Goal: Find specific page/section: Find specific page/section

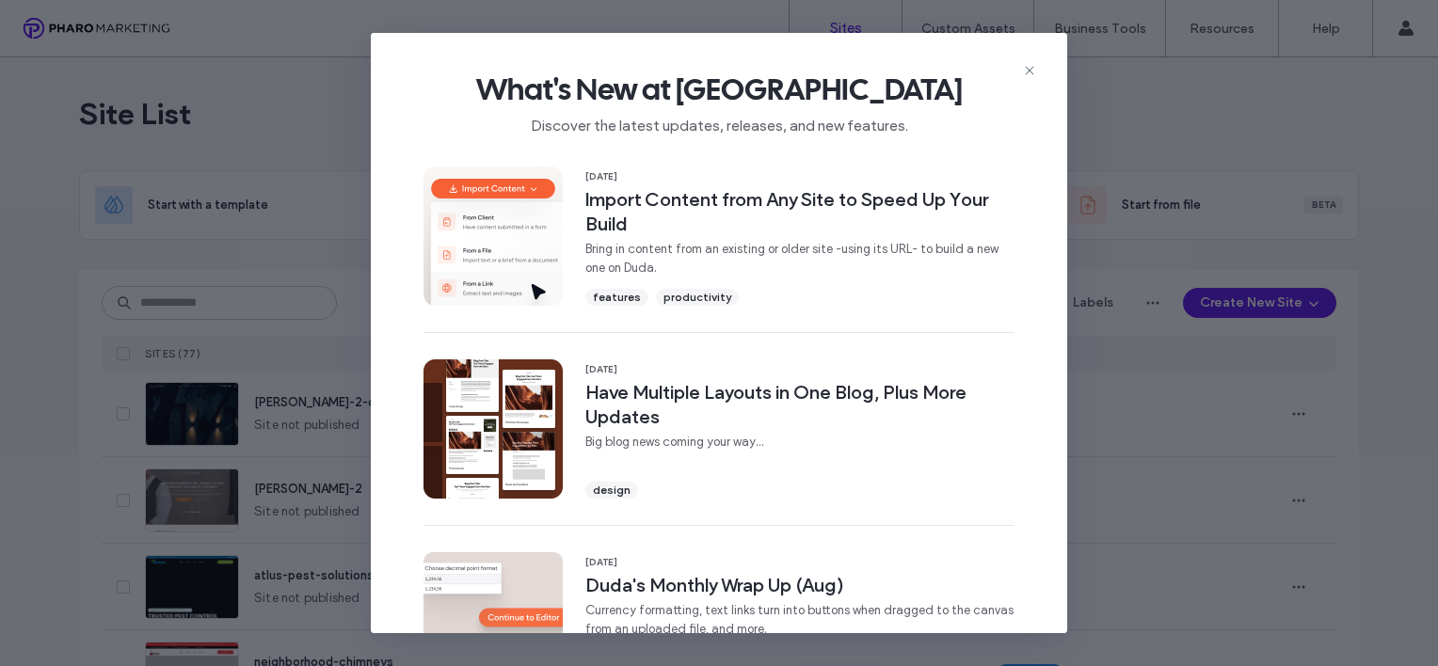
click at [1030, 67] on icon at bounding box center [1029, 70] width 15 height 15
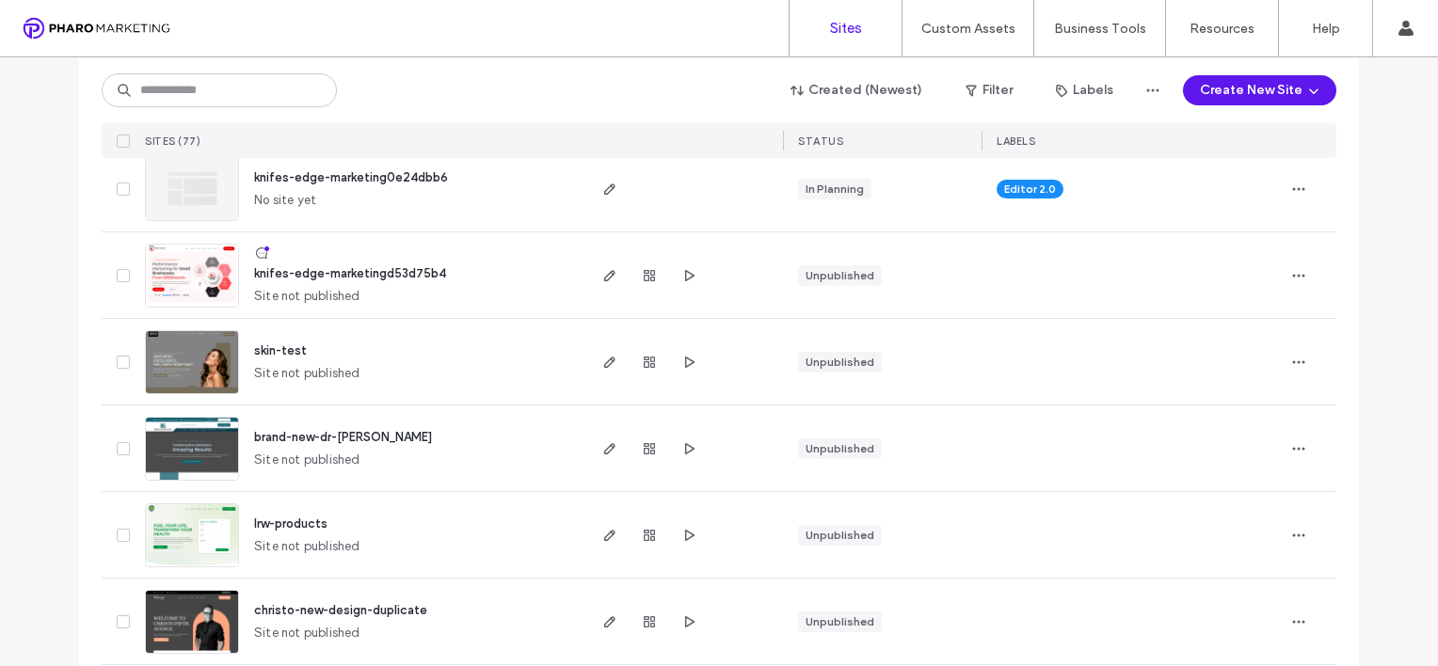
scroll to position [847, 0]
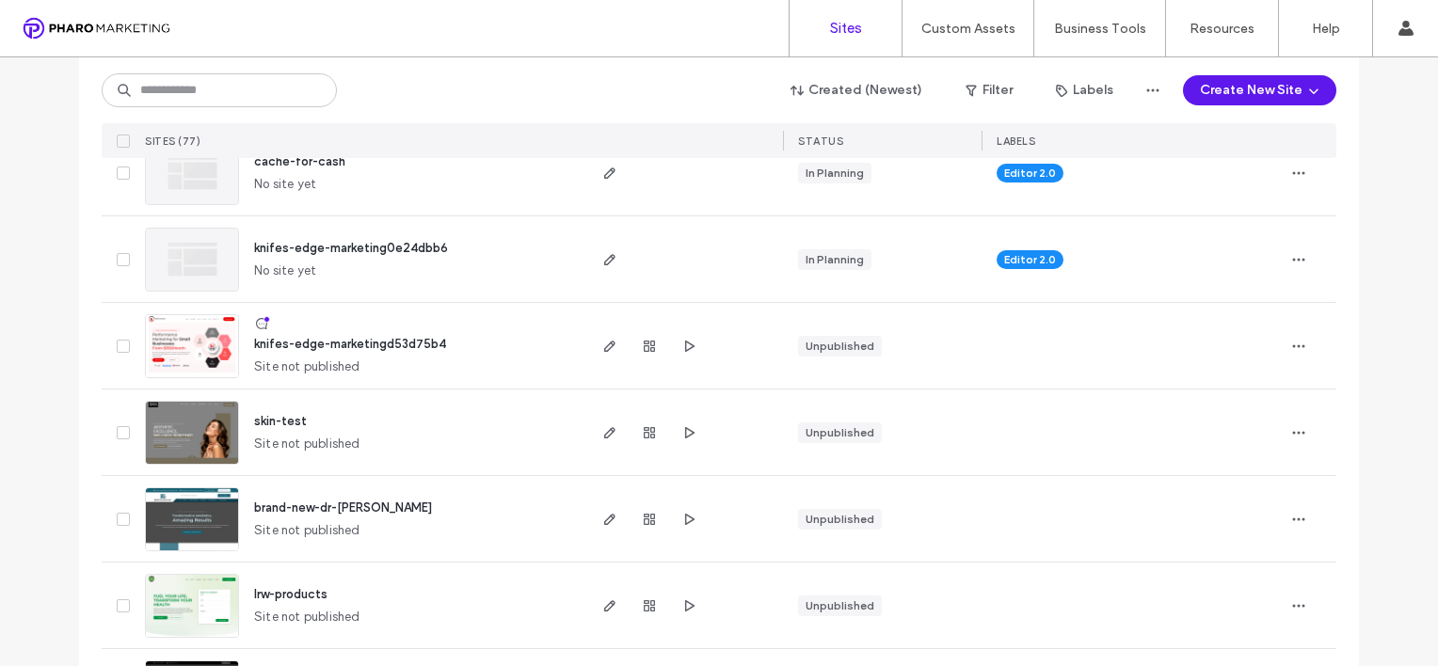
click at [202, 339] on img at bounding box center [192, 379] width 92 height 128
